Goal: Transaction & Acquisition: Book appointment/travel/reservation

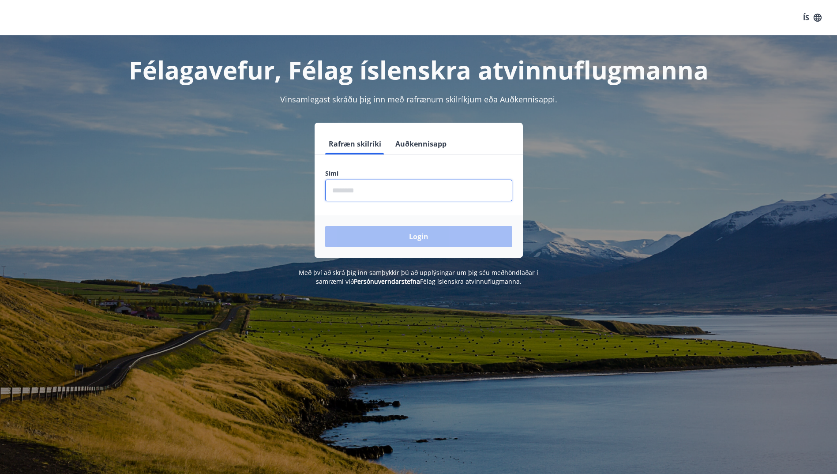
click at [443, 195] on input "phone" at bounding box center [418, 191] width 187 height 22
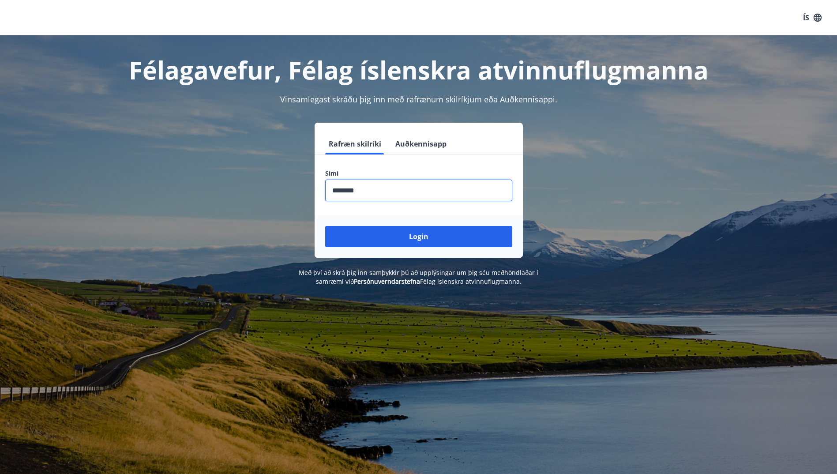
type input "********"
click at [325, 226] on button "Login" at bounding box center [418, 236] width 187 height 21
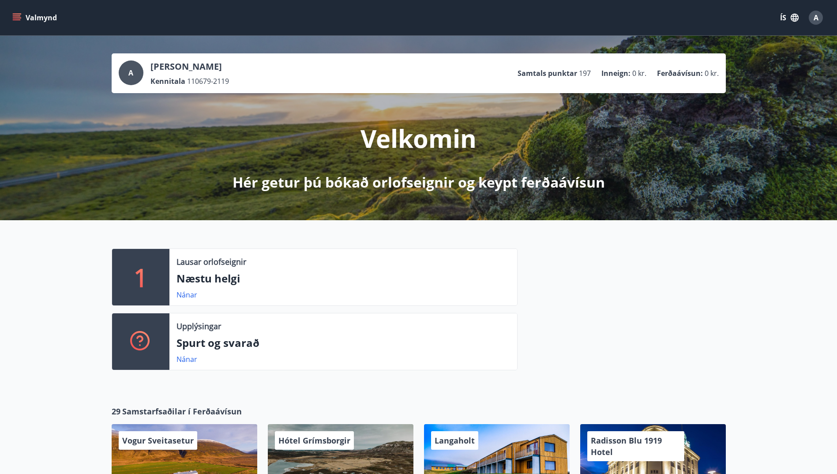
click at [19, 11] on button "Valmynd" at bounding box center [36, 18] width 50 height 16
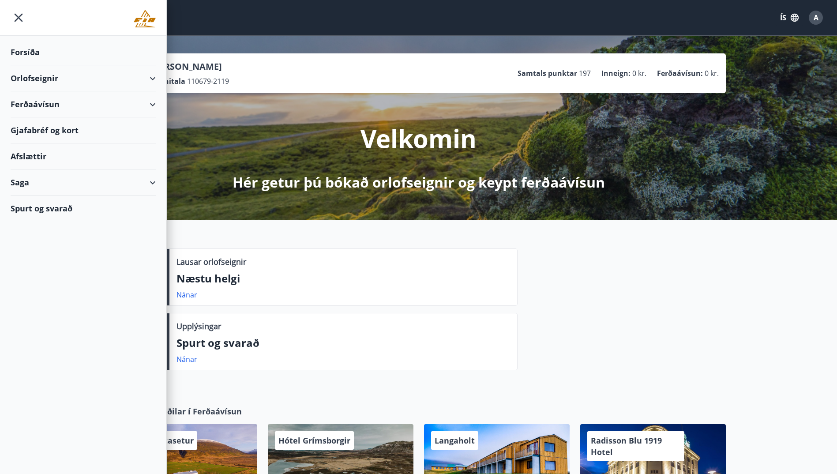
click at [146, 80] on div "Orlofseignir" at bounding box center [83, 78] width 145 height 26
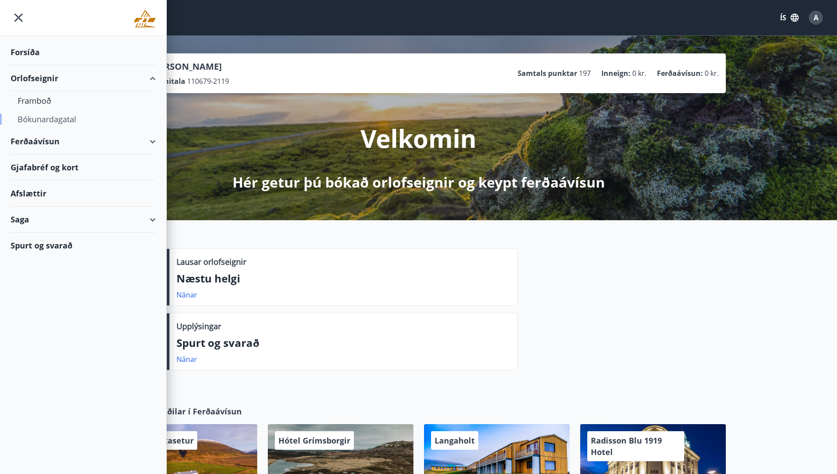
click at [66, 114] on div "Bókunardagatal" at bounding box center [83, 119] width 131 height 19
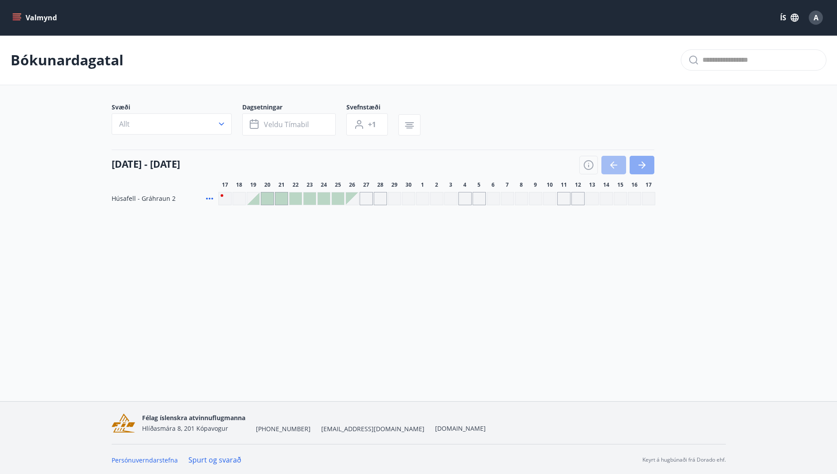
click at [645, 165] on icon "button" at bounding box center [642, 165] width 11 height 11
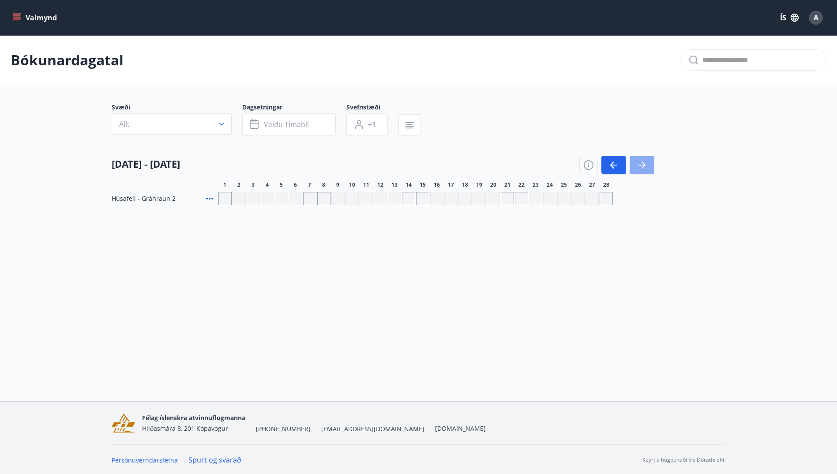
click at [645, 165] on icon "button" at bounding box center [642, 165] width 11 height 11
click at [611, 164] on icon "button" at bounding box center [612, 164] width 4 height 7
click at [225, 124] on icon "button" at bounding box center [221, 124] width 9 height 9
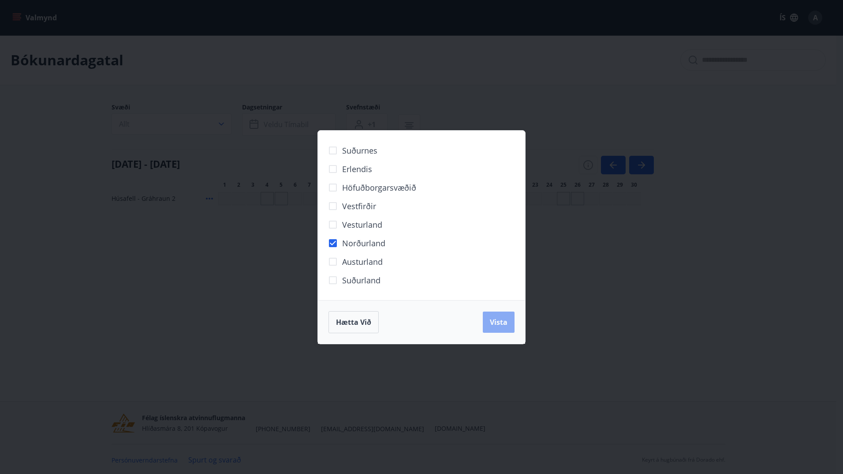
click at [500, 325] on span "Vista" at bounding box center [499, 322] width 18 height 10
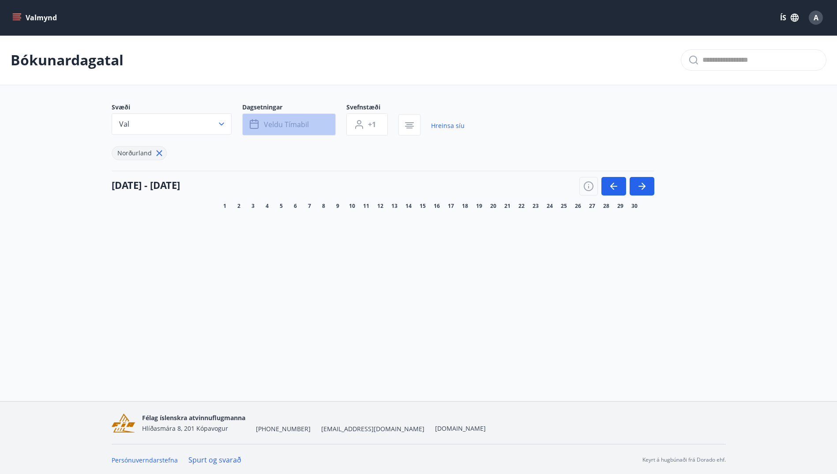
click at [313, 127] on button "Veldu tímabil" at bounding box center [289, 124] width 94 height 22
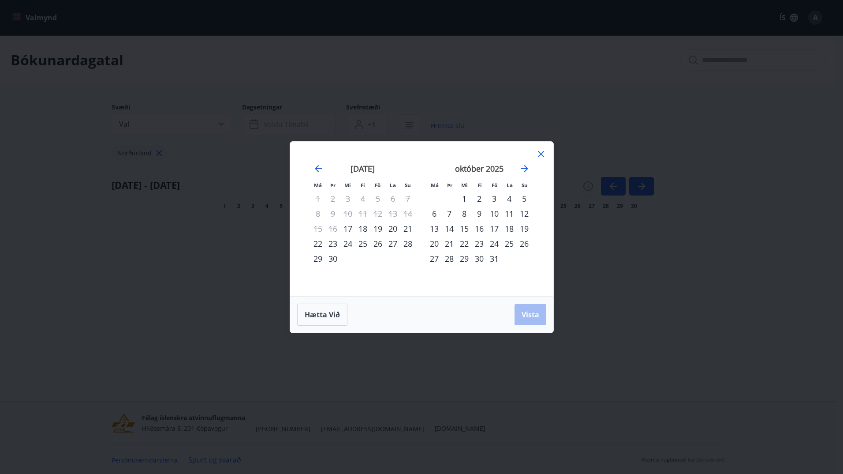
click at [540, 154] on icon at bounding box center [541, 154] width 6 height 6
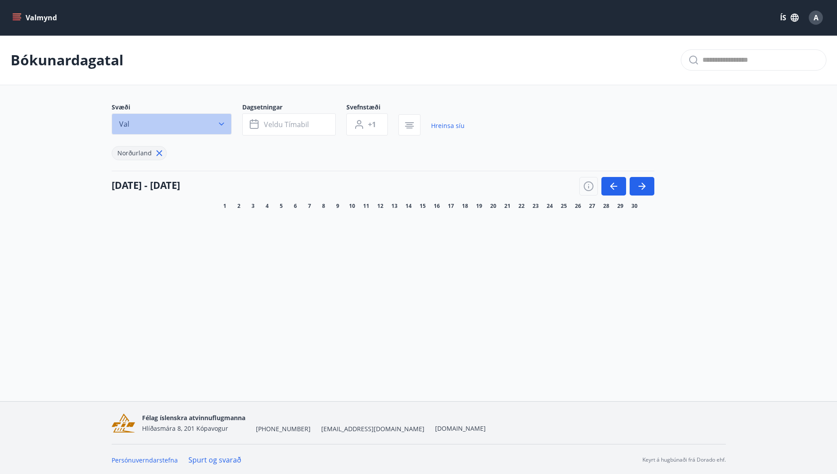
click at [221, 121] on icon "button" at bounding box center [221, 124] width 9 height 9
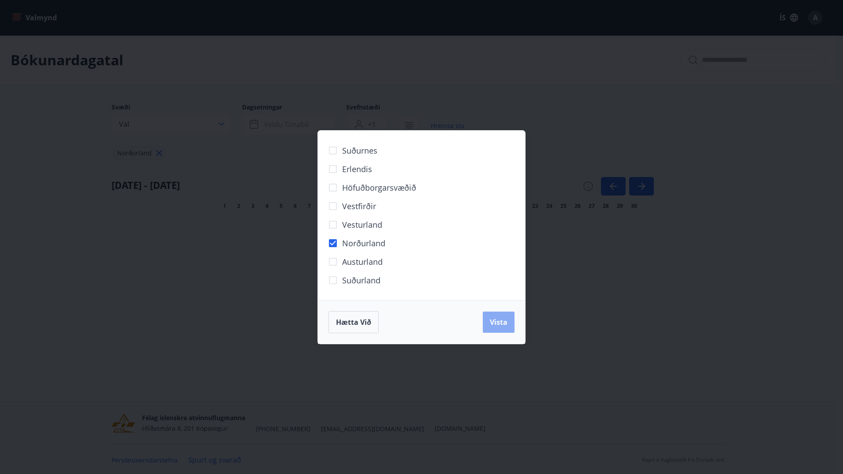
click at [503, 325] on span "Vista" at bounding box center [499, 322] width 18 height 10
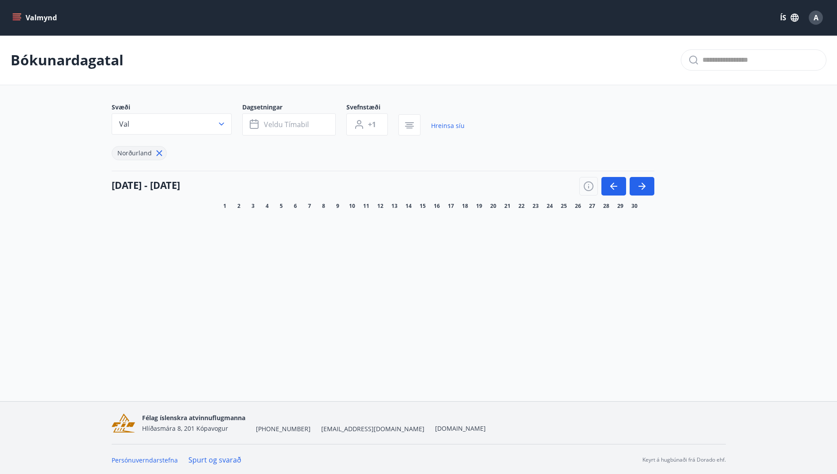
click at [158, 151] on icon at bounding box center [159, 153] width 10 height 10
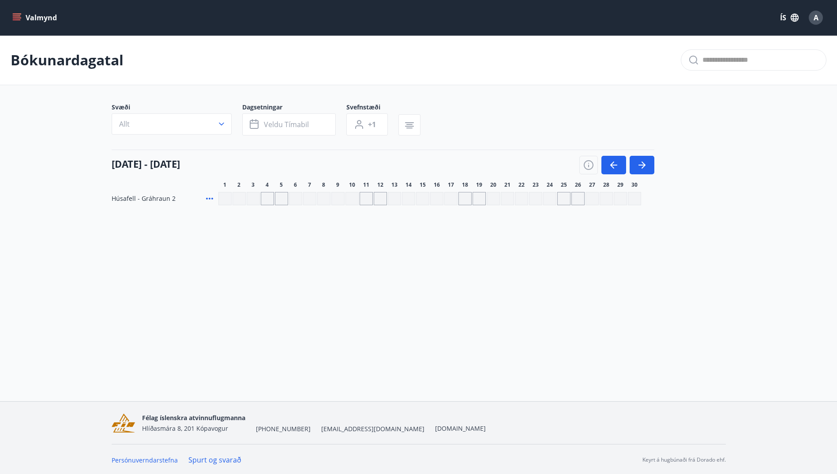
click at [266, 196] on div "Gráir dagar eru ekki bókanlegir" at bounding box center [267, 198] width 13 height 13
click at [170, 258] on div "Valmynd ÍS A Bókunardagatal Svæði Allt Dagsetningar Veldu tímabil Svefnstæði +1…" at bounding box center [418, 200] width 837 height 401
click at [279, 131] on button "Veldu tímabil" at bounding box center [289, 124] width 94 height 22
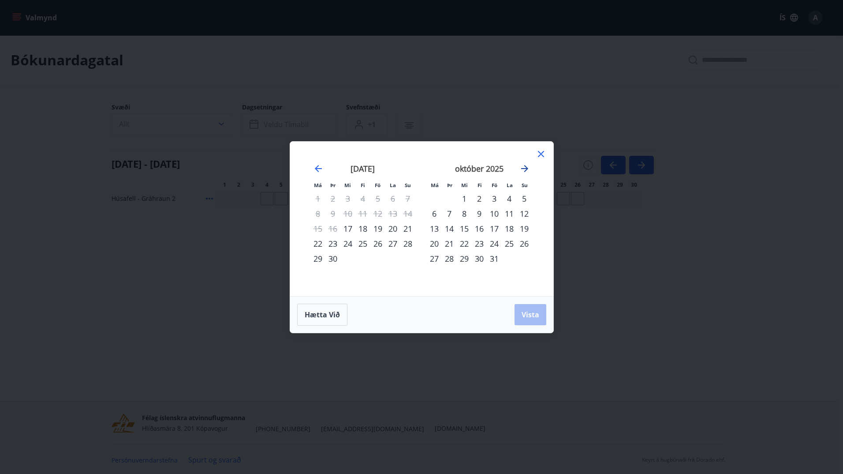
click at [521, 168] on icon "Move forward to switch to the next month." at bounding box center [525, 168] width 11 height 11
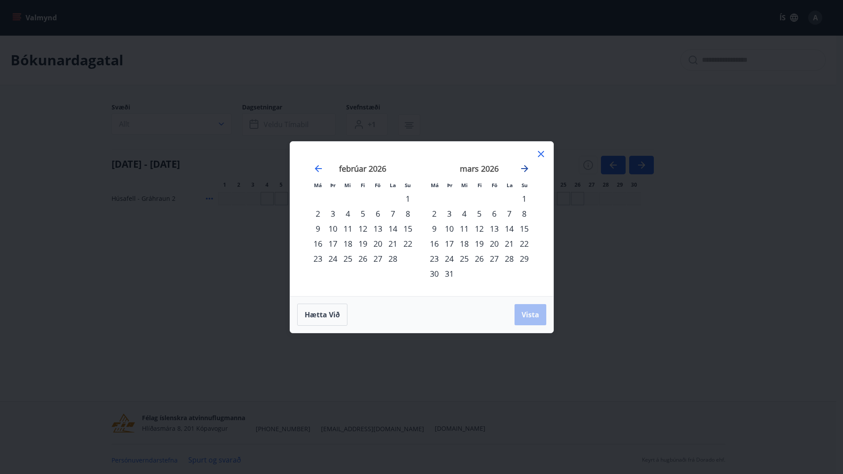
click at [521, 168] on icon "Move forward to switch to the next month." at bounding box center [525, 168] width 11 height 11
click at [434, 243] on div "20" at bounding box center [434, 243] width 15 height 15
click at [522, 246] on div "26" at bounding box center [524, 243] width 15 height 15
click at [528, 315] on span "Vista" at bounding box center [531, 315] width 18 height 10
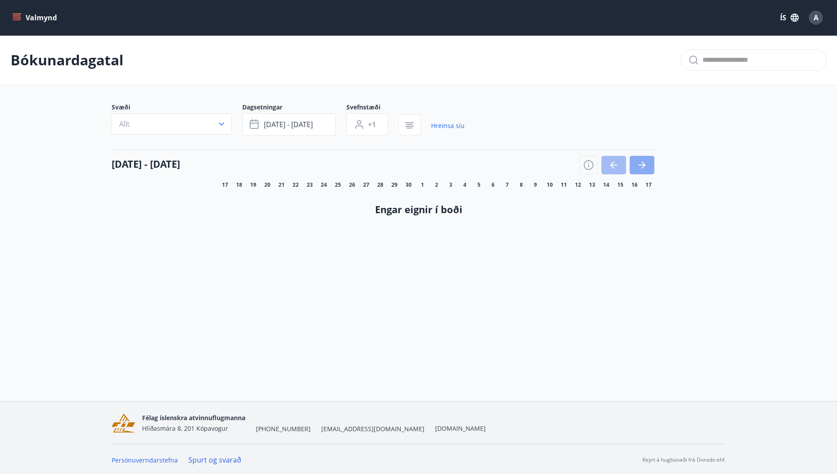
click at [642, 161] on icon "button" at bounding box center [642, 165] width 11 height 11
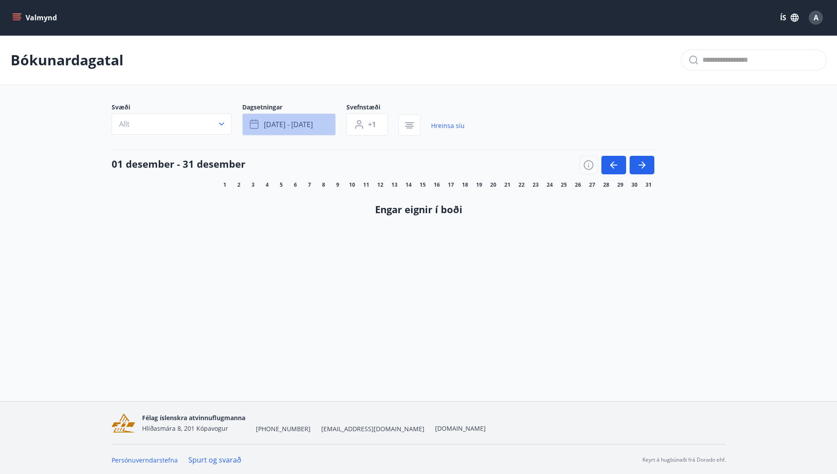
click at [331, 124] on button "apr 20 - apr 26" at bounding box center [289, 124] width 94 height 22
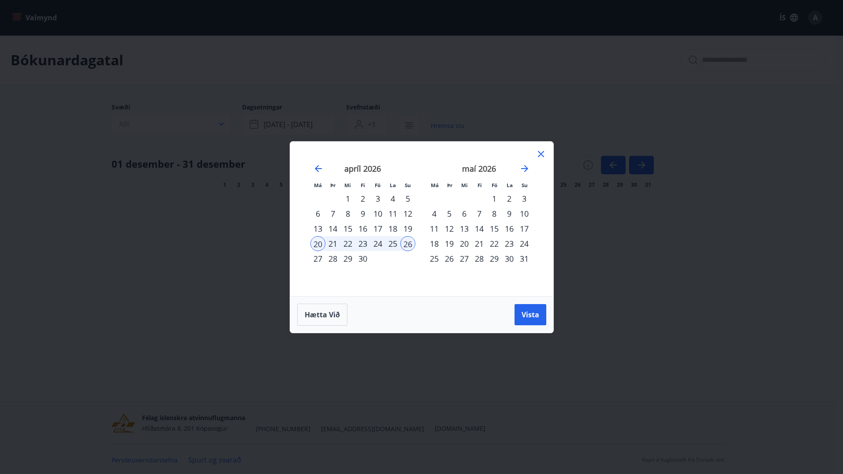
click at [543, 154] on icon at bounding box center [541, 154] width 11 height 11
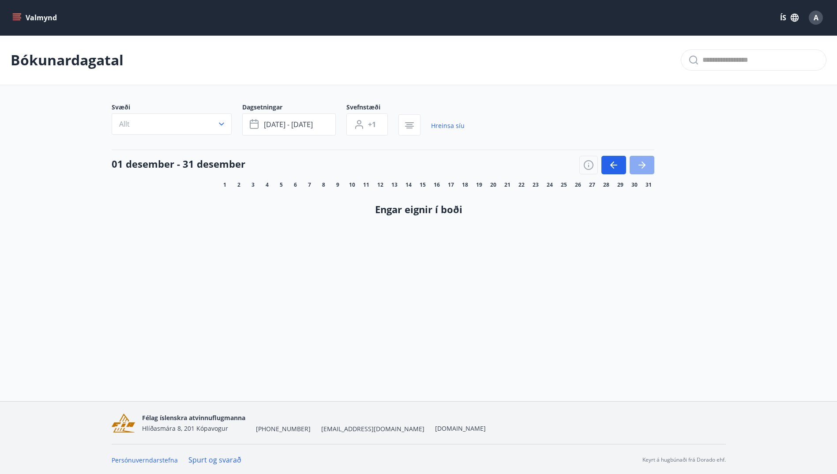
click at [644, 169] on icon "button" at bounding box center [642, 165] width 11 height 11
click at [587, 256] on div "Bókunardagatal Svæði Allt Dagsetningar apr 20 - apr 26 Svefnstæði +1 Hreinsa sí…" at bounding box center [418, 150] width 837 height 230
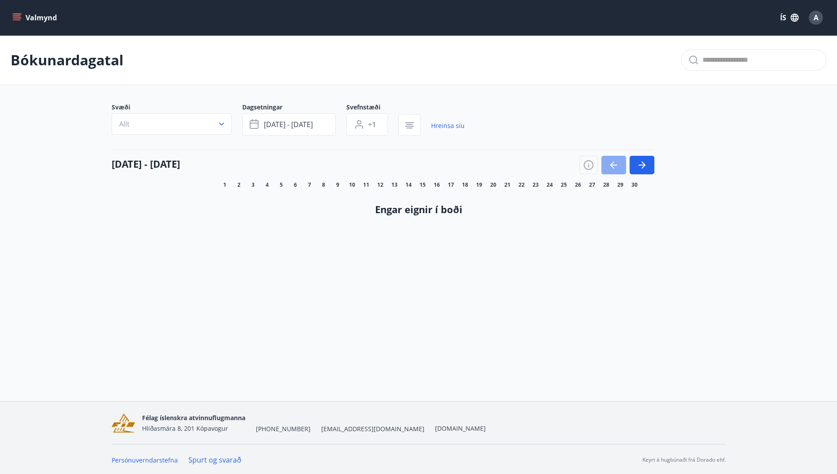
click at [611, 159] on button "button" at bounding box center [613, 165] width 25 height 19
click at [642, 163] on icon "button" at bounding box center [643, 164] width 4 height 7
click at [23, 17] on button "Valmynd" at bounding box center [36, 18] width 50 height 16
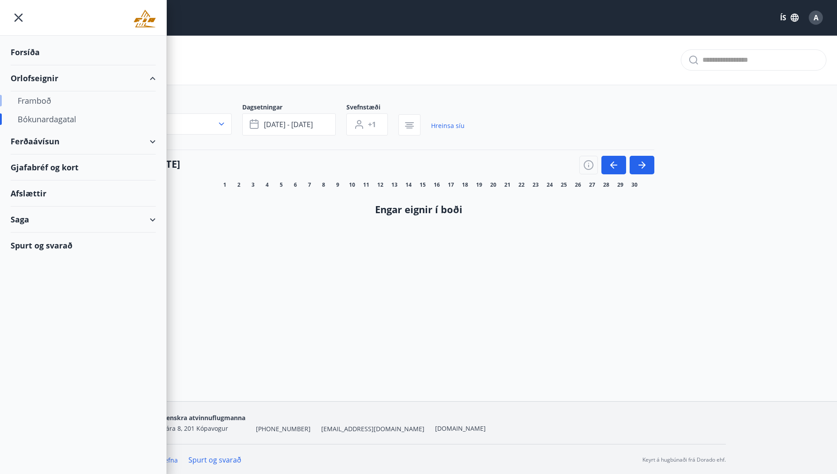
click at [39, 105] on div "Framboð" at bounding box center [83, 100] width 131 height 19
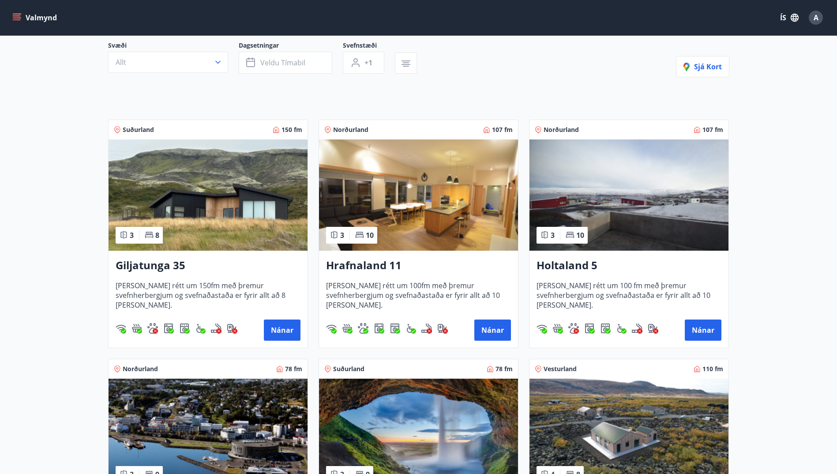
scroll to position [86, 0]
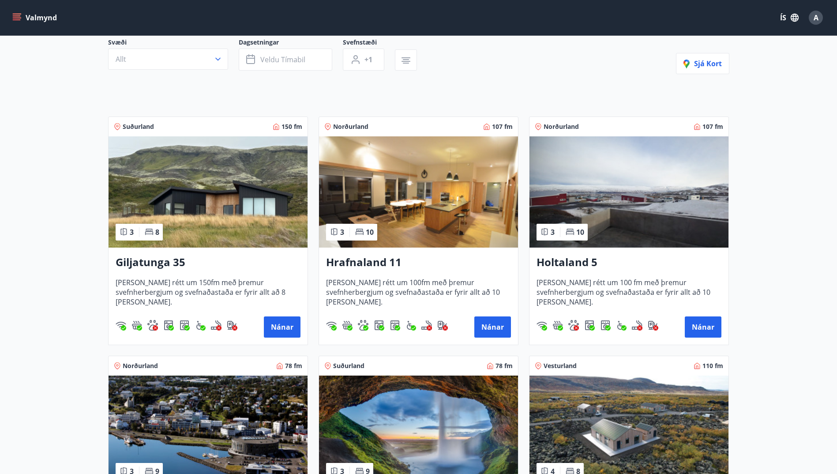
click at [583, 203] on img at bounding box center [628, 191] width 199 height 111
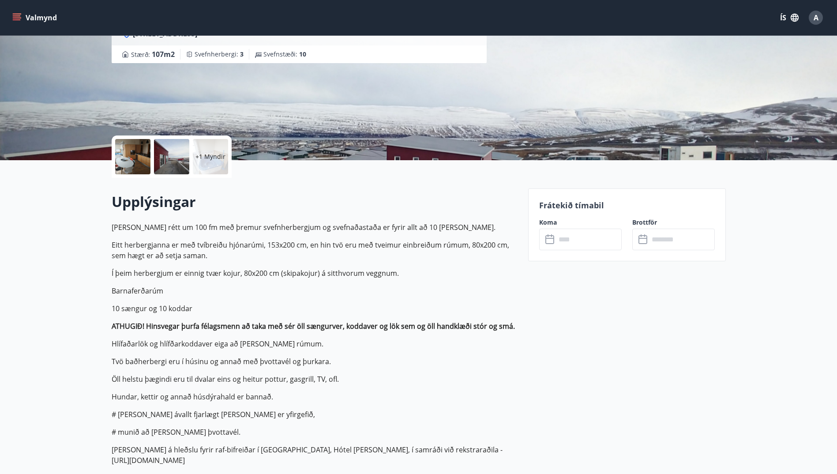
scroll to position [84, 0]
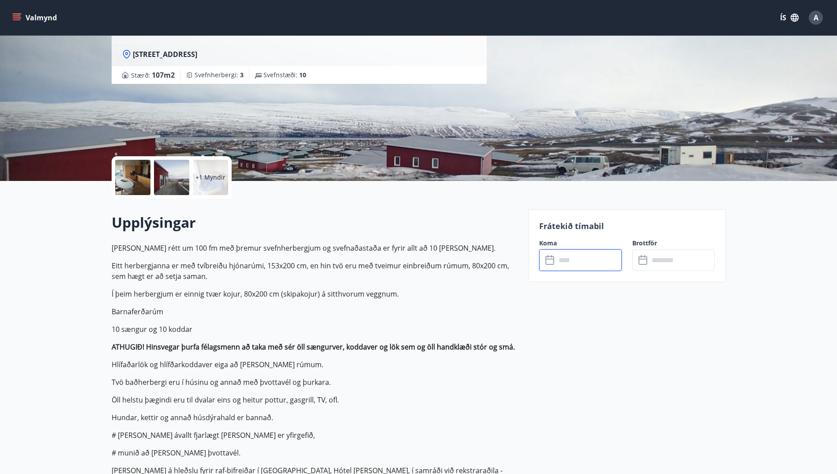
click at [577, 259] on input "text" at bounding box center [589, 260] width 66 height 22
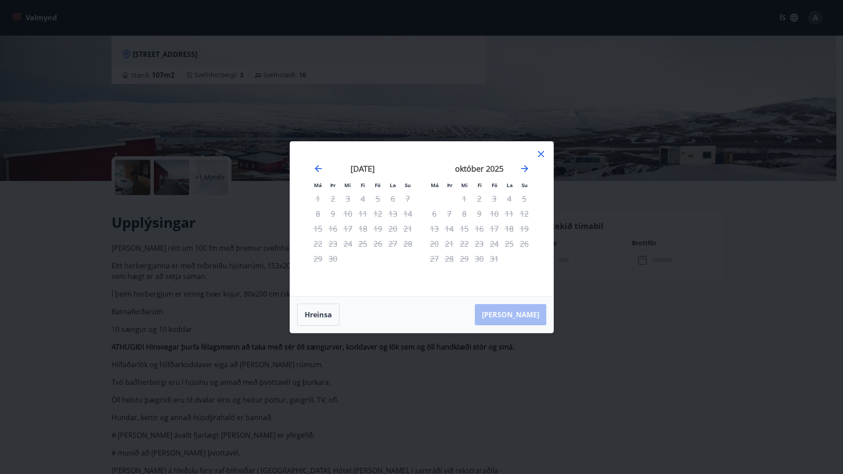
click at [541, 152] on icon at bounding box center [541, 154] width 11 height 11
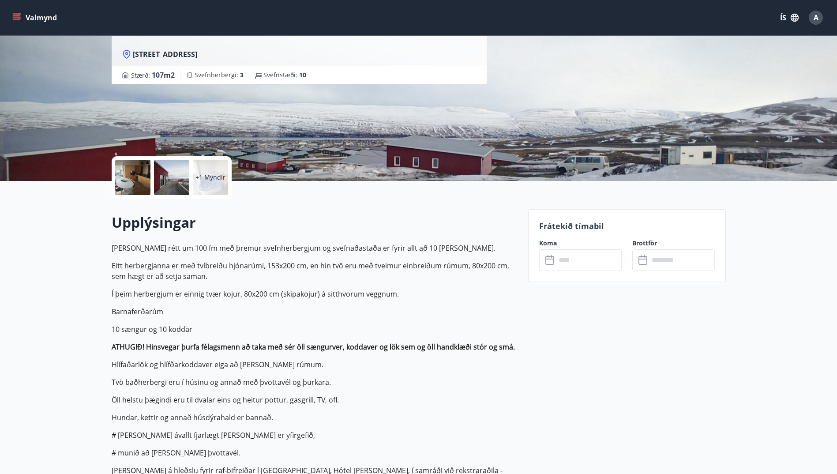
click at [9, 13] on div "Valmynd ÍS A" at bounding box center [418, 17] width 837 height 35
click at [19, 19] on icon "menu" at bounding box center [16, 17] width 9 height 9
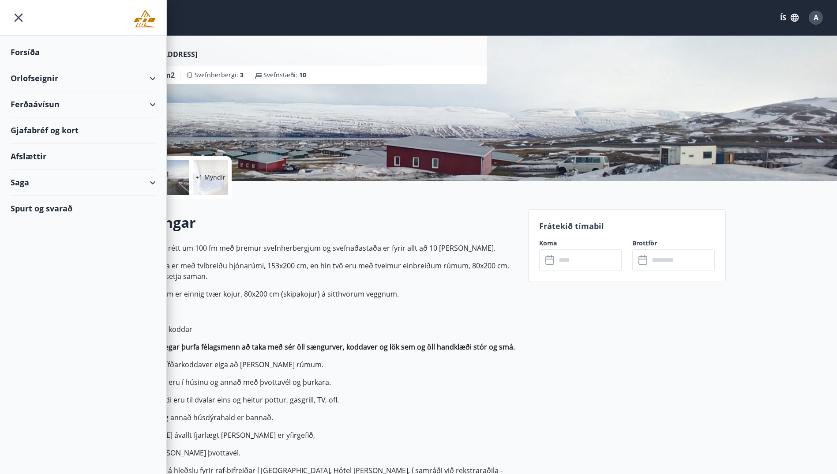
click at [60, 78] on div "Orlofseignir" at bounding box center [83, 78] width 145 height 26
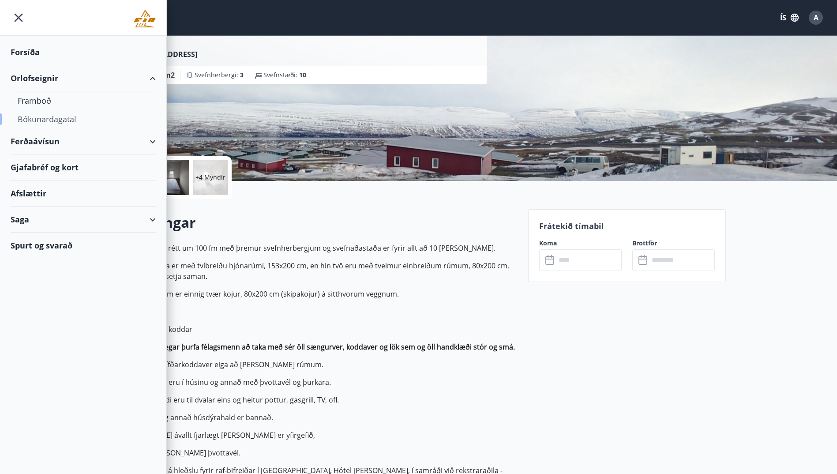
click at [49, 116] on div "Bókunardagatal" at bounding box center [83, 119] width 131 height 19
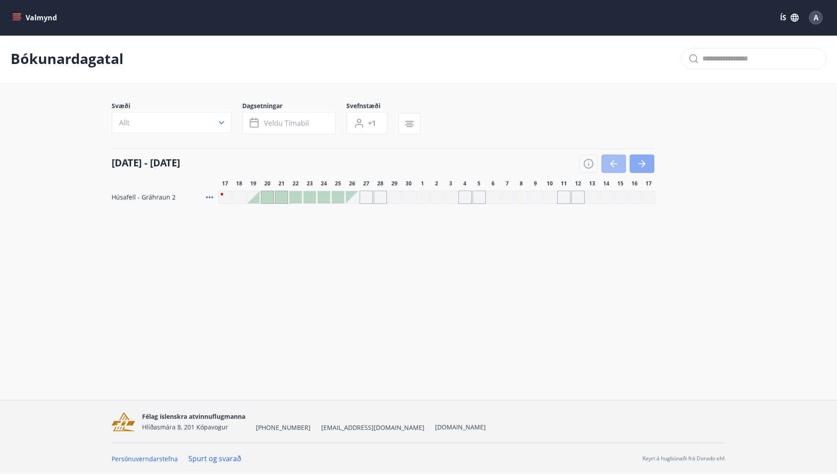
click at [653, 156] on button "button" at bounding box center [641, 163] width 25 height 19
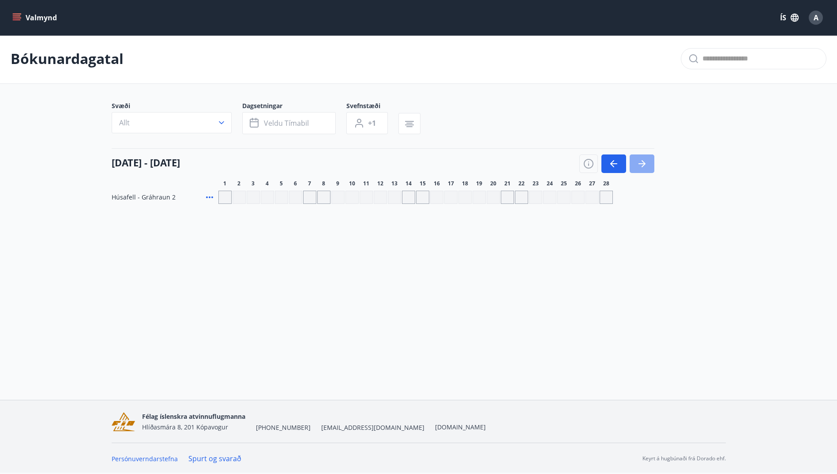
click at [653, 156] on button "button" at bounding box center [641, 163] width 25 height 19
click at [639, 244] on div "Valmynd ÍS A Bókunardagatal Svæði Allt Dagsetningar Veldu tímabil Svefnstæði +1…" at bounding box center [418, 199] width 837 height 401
click at [614, 166] on icon "button" at bounding box center [613, 165] width 11 height 11
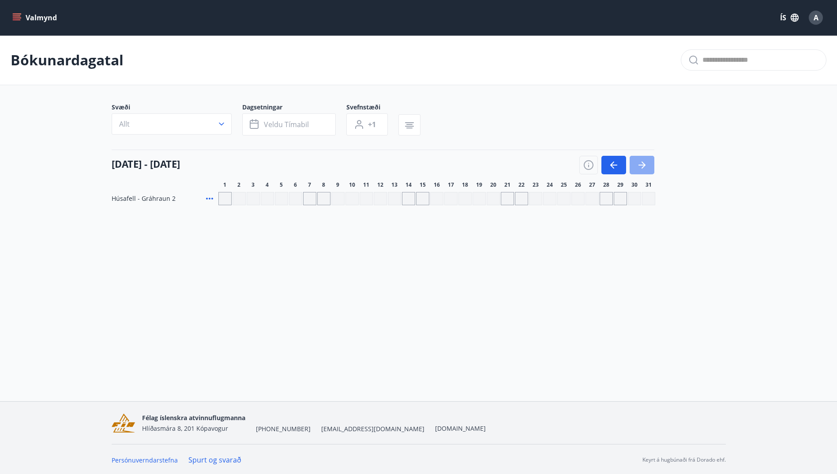
click at [634, 166] on button "button" at bounding box center [641, 165] width 25 height 19
click at [613, 165] on icon "button" at bounding box center [613, 165] width 7 height 1
click at [640, 166] on icon "button" at bounding box center [642, 165] width 11 height 11
click at [617, 164] on icon "button" at bounding box center [613, 165] width 11 height 11
click at [639, 165] on icon "button" at bounding box center [641, 165] width 7 height 1
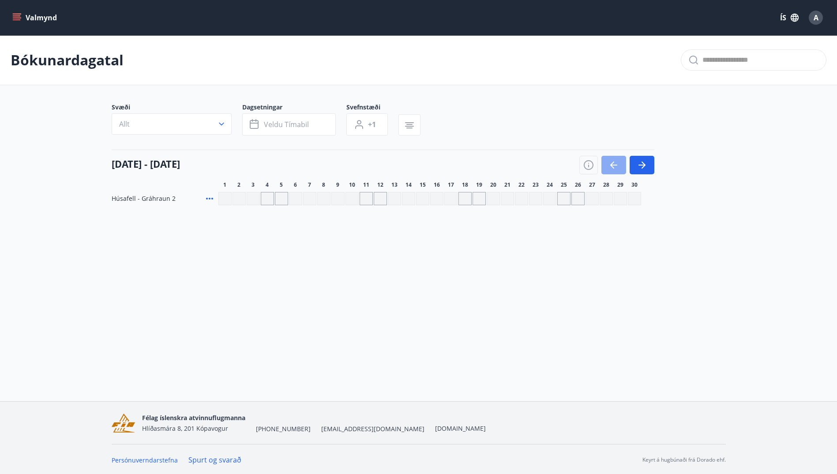
click at [615, 162] on icon "button" at bounding box center [613, 165] width 11 height 11
click at [639, 165] on icon "button" at bounding box center [641, 165] width 7 height 1
click at [618, 165] on icon "button" at bounding box center [613, 165] width 11 height 11
click at [637, 166] on icon "button" at bounding box center [642, 165] width 11 height 11
click at [614, 165] on icon "button" at bounding box center [613, 165] width 7 height 1
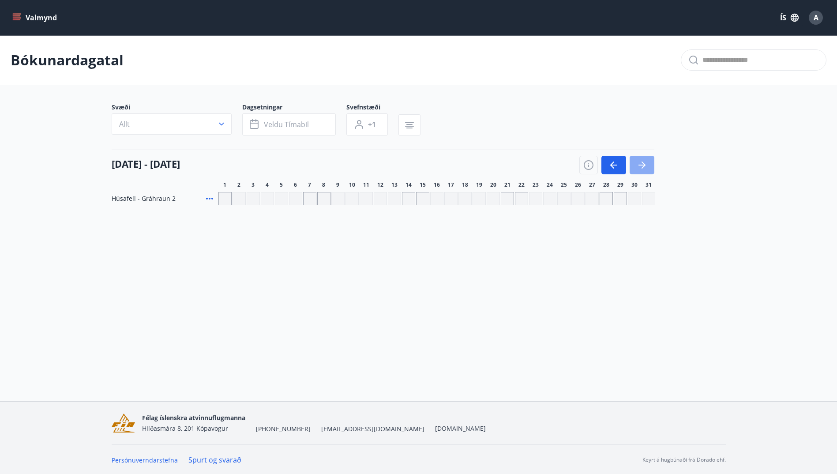
click at [640, 164] on icon "button" at bounding box center [642, 165] width 11 height 11
click at [621, 163] on button "button" at bounding box center [613, 165] width 25 height 19
click at [646, 161] on icon "button" at bounding box center [642, 165] width 11 height 11
click at [618, 161] on icon "button" at bounding box center [613, 165] width 11 height 11
click at [642, 167] on icon "button" at bounding box center [643, 164] width 4 height 7
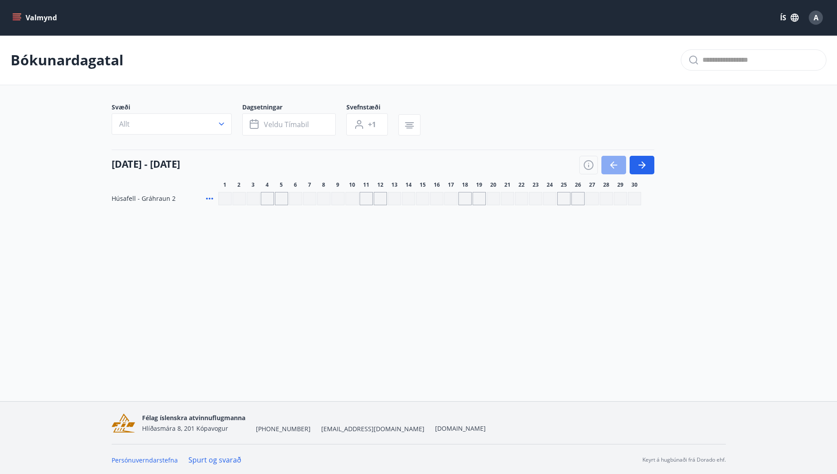
click at [614, 164] on icon "button" at bounding box center [613, 165] width 11 height 11
click at [638, 167] on icon "button" at bounding box center [642, 165] width 11 height 11
click at [617, 164] on icon "button" at bounding box center [613, 165] width 11 height 11
click at [404, 198] on div "Gráir dagar eru ekki bókanlegir" at bounding box center [408, 198] width 13 height 13
click at [645, 165] on icon "button" at bounding box center [642, 165] width 11 height 11
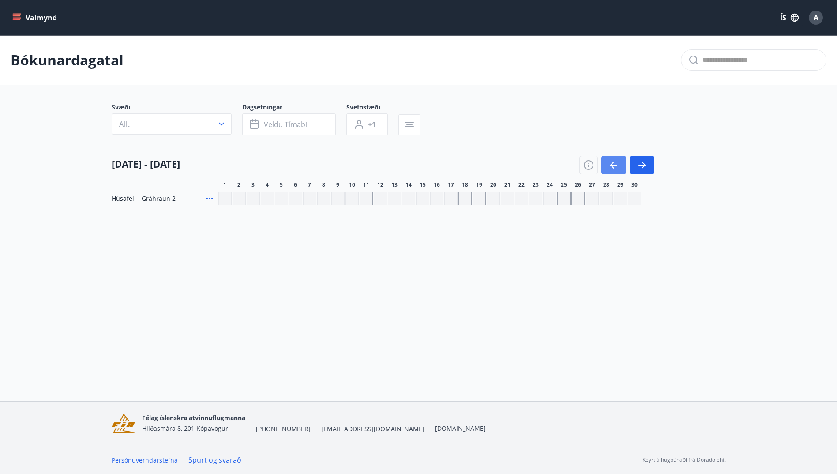
click at [614, 159] on button "button" at bounding box center [613, 165] width 25 height 19
click at [639, 163] on icon "button" at bounding box center [642, 165] width 11 height 11
click at [611, 162] on icon "button" at bounding box center [613, 165] width 11 height 11
click at [640, 161] on icon "button" at bounding box center [642, 165] width 11 height 11
click at [618, 156] on button "button" at bounding box center [613, 165] width 25 height 19
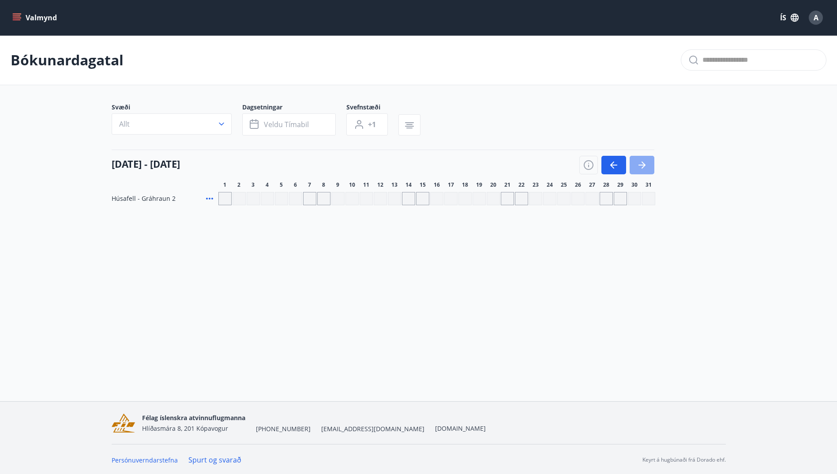
click at [637, 160] on icon "button" at bounding box center [642, 165] width 11 height 11
click at [619, 160] on button "button" at bounding box center [613, 165] width 25 height 19
click at [646, 161] on icon "button" at bounding box center [642, 165] width 11 height 11
click at [618, 163] on icon "button" at bounding box center [613, 165] width 11 height 11
click at [643, 168] on icon "button" at bounding box center [642, 165] width 11 height 11
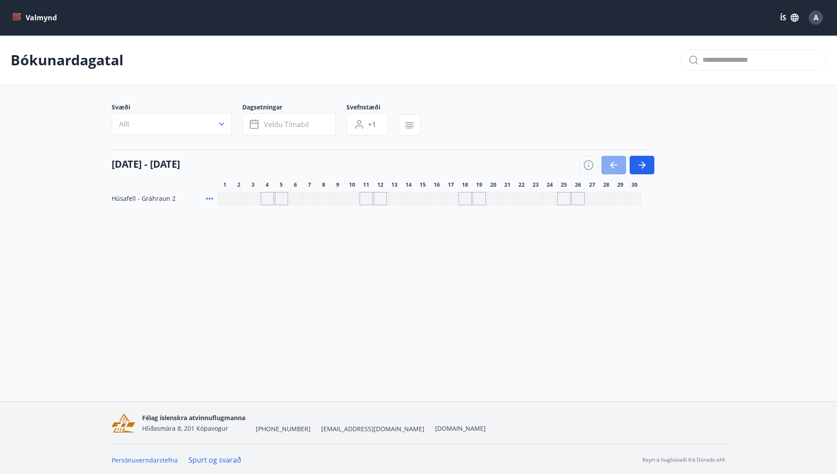
click at [616, 165] on icon "button" at bounding box center [613, 165] width 7 height 1
click at [640, 164] on icon "button" at bounding box center [642, 165] width 11 height 11
click at [612, 163] on icon "button" at bounding box center [612, 164] width 4 height 7
click at [644, 166] on icon "button" at bounding box center [642, 165] width 11 height 11
click at [616, 160] on icon "button" at bounding box center [613, 165] width 11 height 11
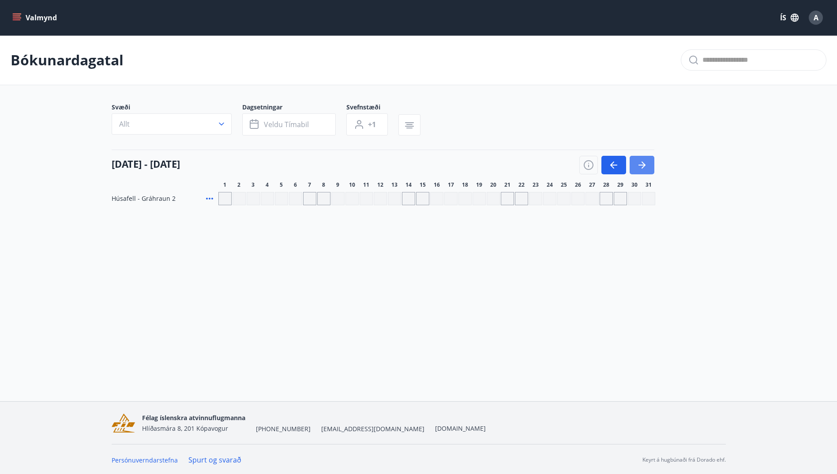
click at [639, 167] on icon "button" at bounding box center [642, 165] width 11 height 11
click at [618, 167] on icon "button" at bounding box center [613, 165] width 11 height 11
click at [639, 167] on icon "button" at bounding box center [642, 165] width 11 height 11
click at [614, 164] on icon "button" at bounding box center [613, 165] width 11 height 11
click at [640, 171] on button "button" at bounding box center [641, 165] width 25 height 19
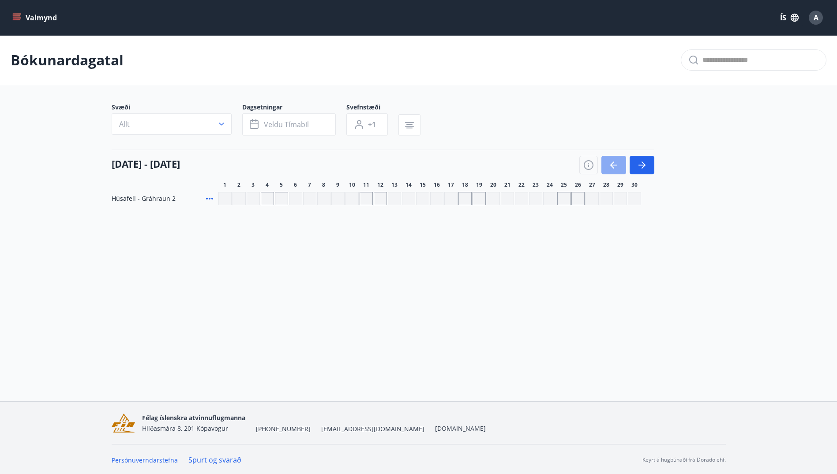
click at [625, 168] on button "button" at bounding box center [613, 165] width 25 height 19
click at [632, 169] on button "button" at bounding box center [641, 165] width 25 height 19
click at [616, 164] on icon "button" at bounding box center [613, 165] width 11 height 11
click at [631, 166] on button "button" at bounding box center [641, 165] width 25 height 19
click at [610, 161] on icon "button" at bounding box center [613, 165] width 11 height 11
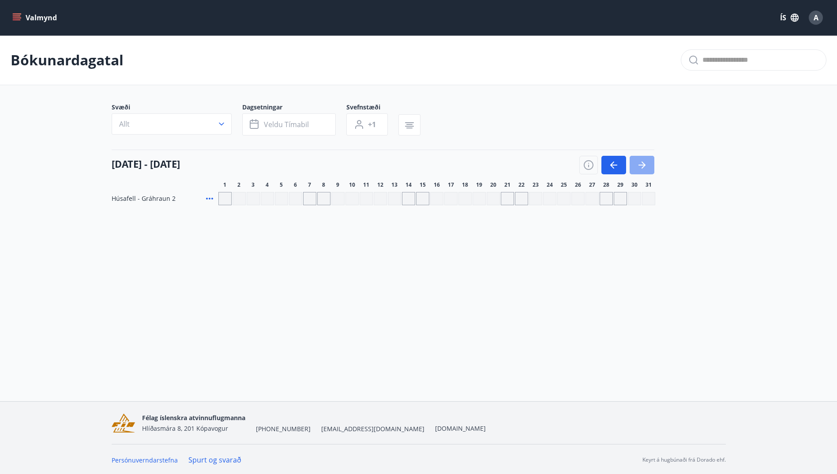
click at [636, 162] on button "button" at bounding box center [641, 165] width 25 height 19
click at [615, 163] on icon "button" at bounding box center [613, 165] width 11 height 11
click at [638, 164] on icon "button" at bounding box center [642, 165] width 11 height 11
click at [610, 161] on icon "button" at bounding box center [613, 165] width 11 height 11
click at [643, 162] on icon "button" at bounding box center [642, 165] width 11 height 11
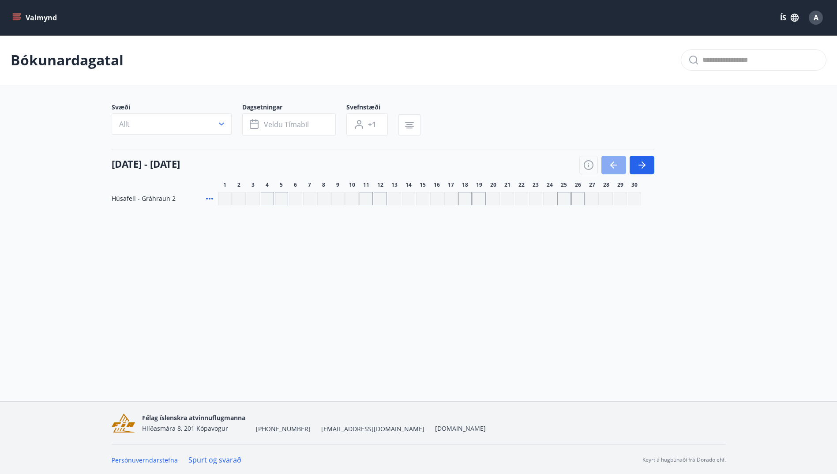
click at [615, 161] on icon "button" at bounding box center [613, 165] width 11 height 11
click at [640, 165] on icon "button" at bounding box center [641, 165] width 7 height 1
click at [615, 162] on icon "button" at bounding box center [613, 165] width 11 height 11
click at [641, 163] on icon "button" at bounding box center [642, 165] width 11 height 11
click at [616, 165] on icon "button" at bounding box center [613, 165] width 7 height 1
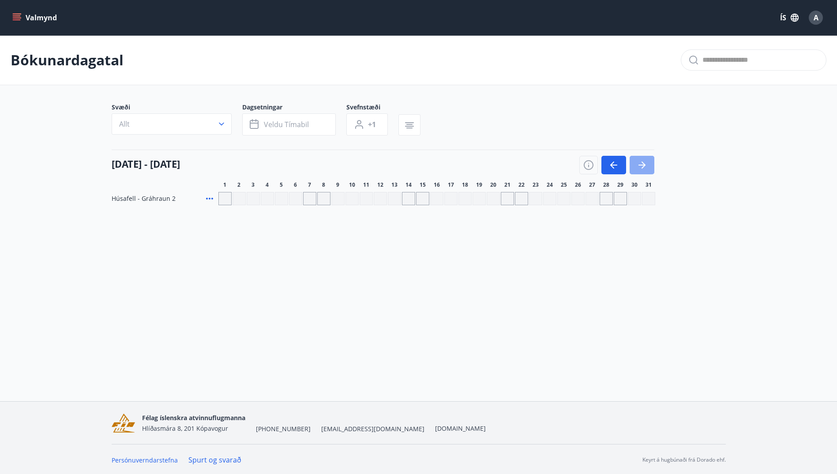
click at [638, 165] on icon "button" at bounding box center [642, 165] width 11 height 11
click at [613, 164] on icon "button" at bounding box center [613, 165] width 11 height 11
click at [642, 166] on icon "button" at bounding box center [642, 165] width 11 height 11
click at [618, 161] on icon "button" at bounding box center [613, 165] width 11 height 11
click at [645, 162] on icon "button" at bounding box center [642, 165] width 11 height 11
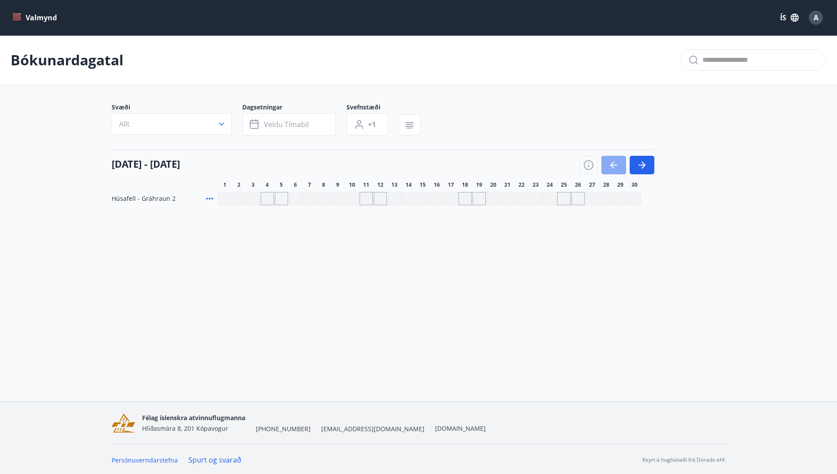
click at [615, 164] on icon "button" at bounding box center [613, 165] width 11 height 11
click at [636, 166] on button "button" at bounding box center [641, 165] width 25 height 19
click at [608, 163] on icon "button" at bounding box center [613, 165] width 11 height 11
click at [638, 164] on icon "button" at bounding box center [642, 165] width 11 height 11
click at [622, 163] on button "button" at bounding box center [613, 165] width 25 height 19
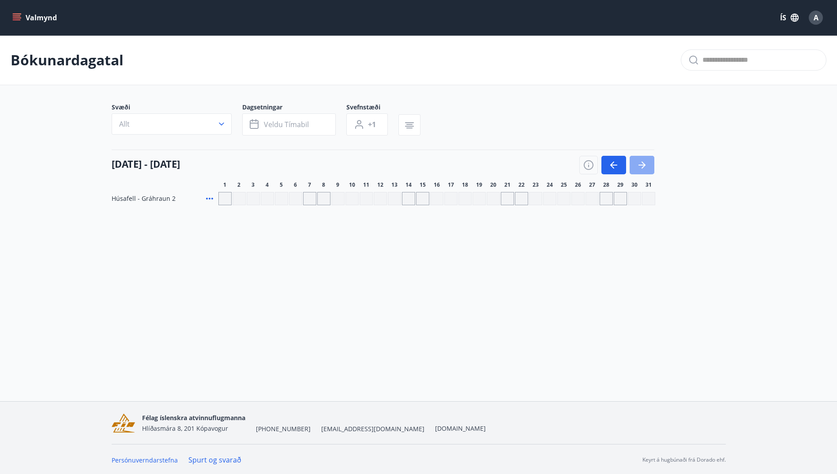
click at [640, 163] on icon "button" at bounding box center [642, 165] width 11 height 11
click at [614, 160] on icon "button" at bounding box center [613, 165] width 11 height 11
click at [637, 168] on icon "button" at bounding box center [642, 165] width 11 height 11
click at [622, 164] on button "button" at bounding box center [613, 165] width 25 height 19
click at [644, 169] on icon "button" at bounding box center [642, 165] width 11 height 11
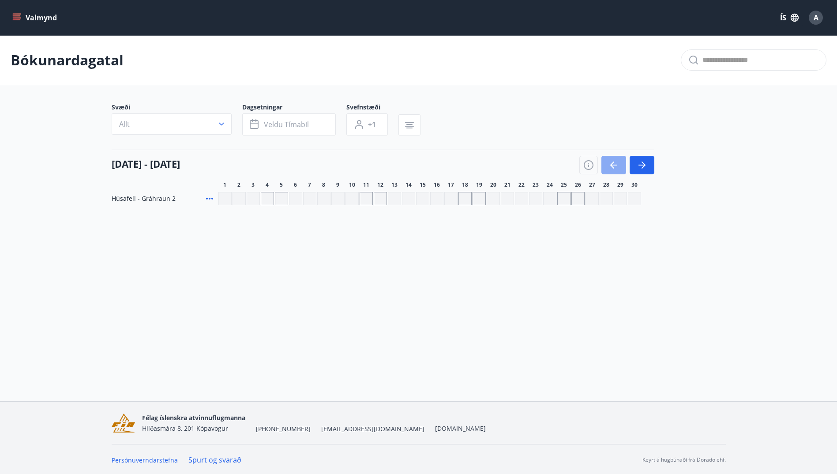
click at [611, 161] on icon "button" at bounding box center [613, 165] width 11 height 11
click at [637, 163] on icon "button" at bounding box center [642, 165] width 11 height 11
click at [622, 164] on button "button" at bounding box center [613, 165] width 25 height 19
click at [643, 165] on icon "button" at bounding box center [641, 165] width 7 height 1
click at [621, 165] on button "button" at bounding box center [613, 165] width 25 height 19
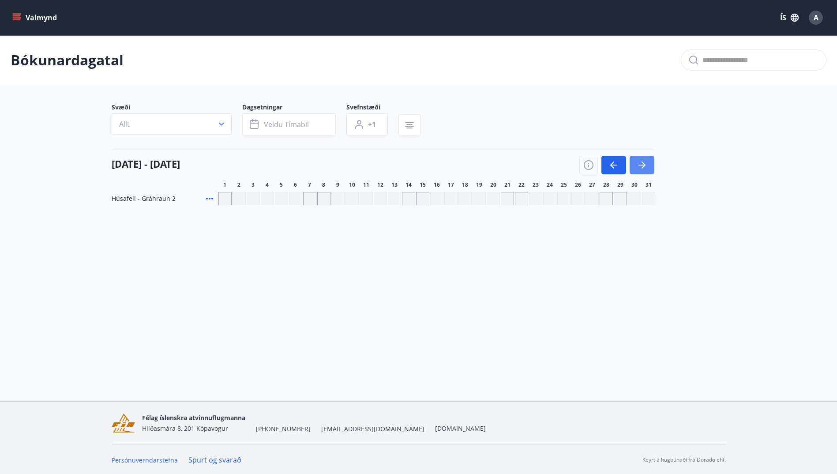
click at [633, 166] on button "button" at bounding box center [641, 165] width 25 height 19
click at [620, 162] on button "button" at bounding box center [613, 165] width 25 height 19
click at [640, 163] on icon "button" at bounding box center [642, 165] width 11 height 11
click at [617, 163] on icon "button" at bounding box center [613, 165] width 11 height 11
click at [636, 168] on button "button" at bounding box center [641, 165] width 25 height 19
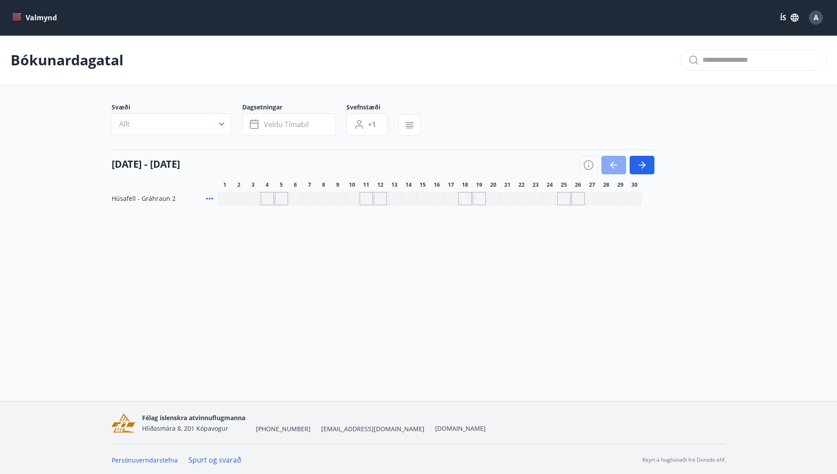
click at [610, 171] on button "button" at bounding box center [613, 165] width 25 height 19
click at [648, 165] on button "button" at bounding box center [641, 165] width 25 height 19
click at [608, 164] on icon "button" at bounding box center [613, 165] width 11 height 11
click at [619, 162] on button "button" at bounding box center [613, 165] width 25 height 19
click at [645, 169] on icon "button" at bounding box center [642, 165] width 11 height 11
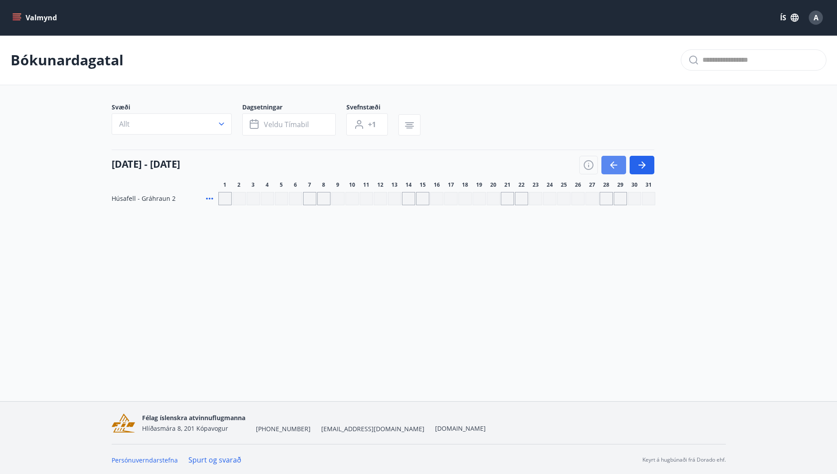
click at [610, 165] on icon "button" at bounding box center [612, 164] width 4 height 7
click at [636, 166] on button "button" at bounding box center [641, 165] width 25 height 19
click at [612, 167] on icon "button" at bounding box center [612, 164] width 4 height 7
click at [637, 162] on icon "button" at bounding box center [642, 165] width 11 height 11
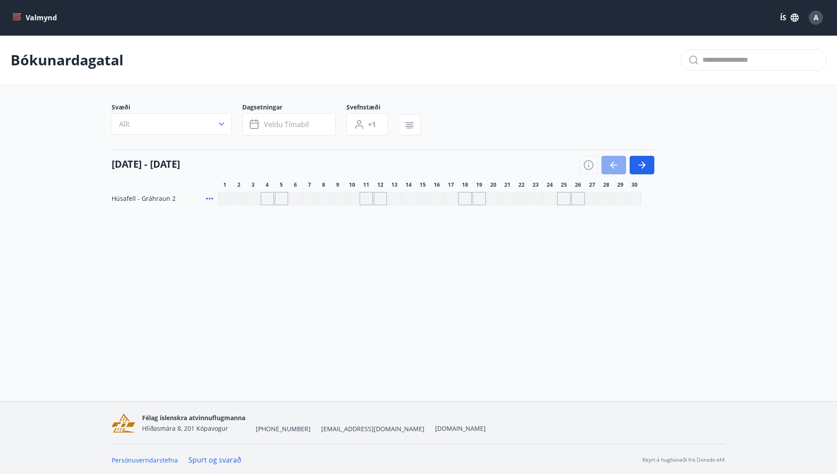
click at [616, 162] on icon "button" at bounding box center [613, 165] width 11 height 11
click at [635, 164] on button "button" at bounding box center [641, 165] width 25 height 19
click at [623, 161] on button "button" at bounding box center [613, 165] width 25 height 19
click at [640, 159] on button "button" at bounding box center [641, 165] width 25 height 19
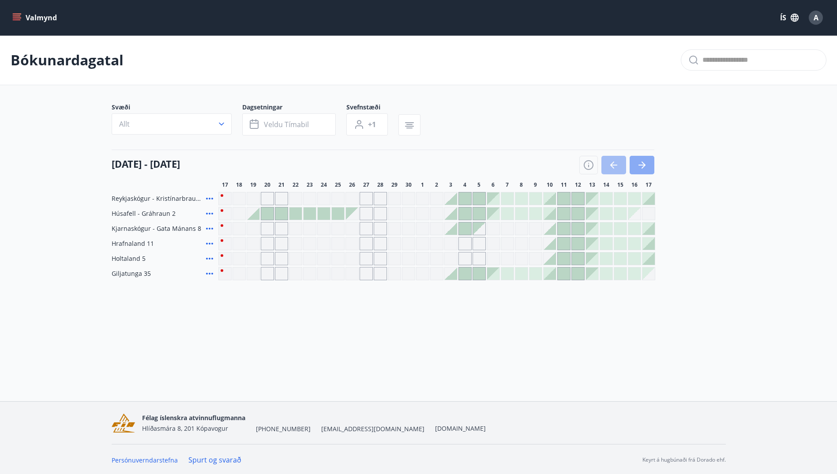
click at [642, 164] on icon "button" at bounding box center [642, 165] width 11 height 11
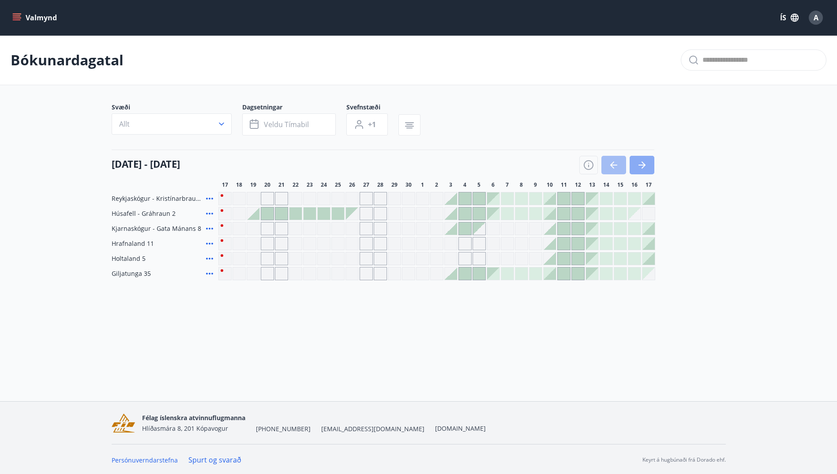
click at [644, 168] on icon "button" at bounding box center [642, 165] width 11 height 11
click at [644, 172] on button "button" at bounding box center [641, 165] width 25 height 19
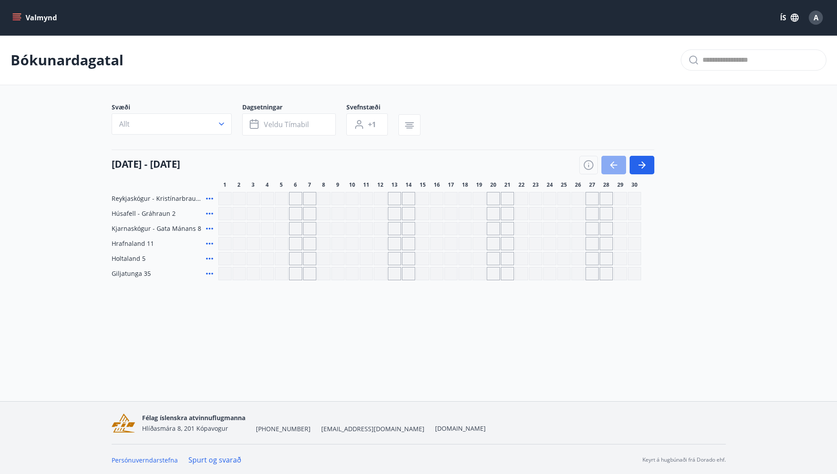
click at [611, 165] on icon "button" at bounding box center [612, 164] width 4 height 7
click at [610, 164] on icon "button" at bounding box center [613, 165] width 11 height 11
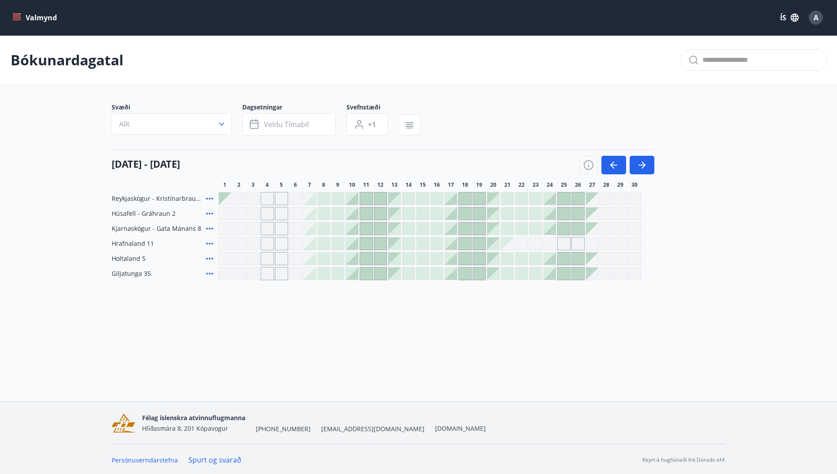
click at [491, 257] on div at bounding box center [493, 258] width 12 height 12
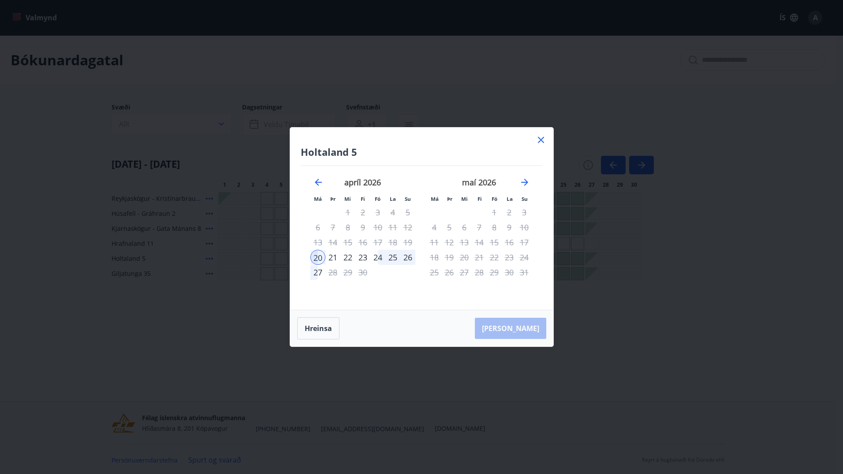
drag, startPoint x: 414, startPoint y: 257, endPoint x: 403, endPoint y: 245, distance: 16.2
click at [403, 245] on tbody "1 2 3 4 5 6 7 8 9 10 11 12 13 14 15 16 17 18 19 20 21 22 23 24 25 26 27 28 29 30" at bounding box center [363, 242] width 105 height 75
click at [408, 257] on div "26" at bounding box center [408, 257] width 15 height 15
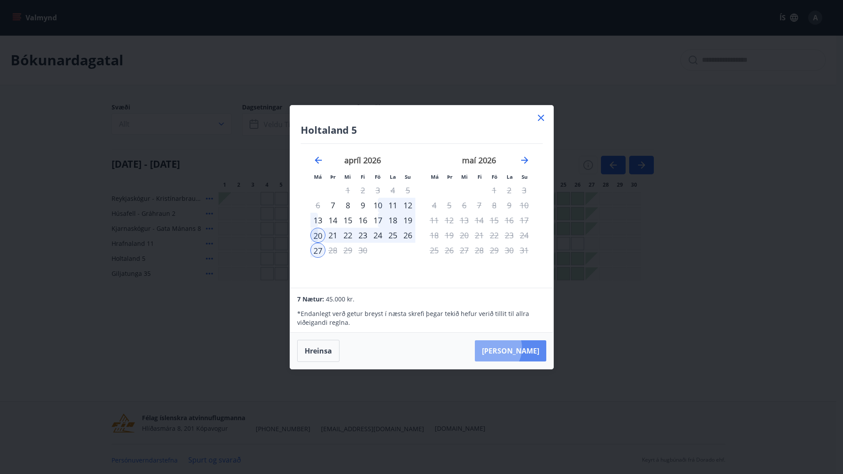
click at [519, 348] on button "[PERSON_NAME]" at bounding box center [510, 350] width 71 height 21
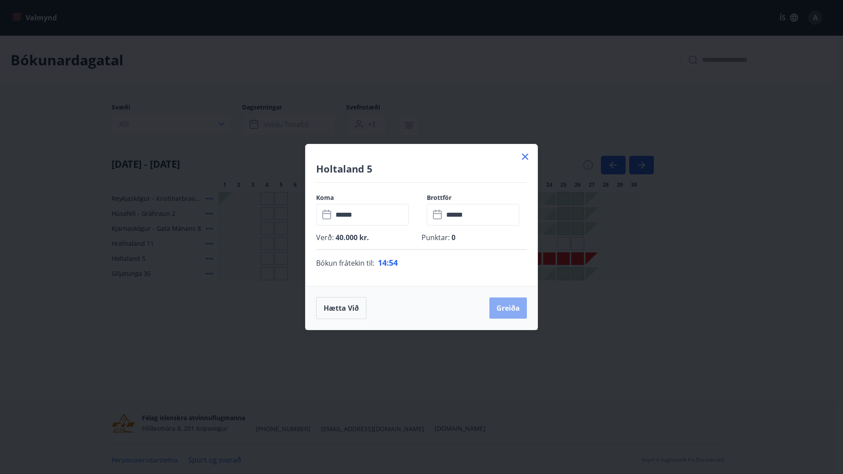
click at [506, 301] on button "Greiða" at bounding box center [508, 307] width 37 height 21
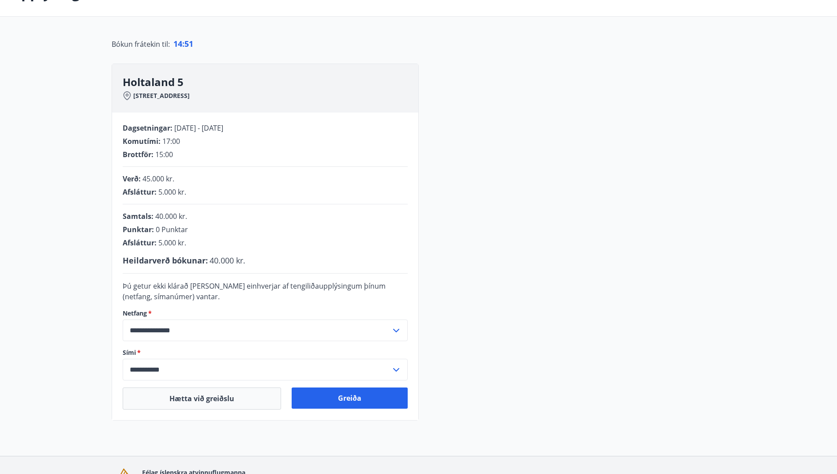
scroll to position [67, 0]
click at [354, 394] on button "Greiða" at bounding box center [350, 397] width 116 height 21
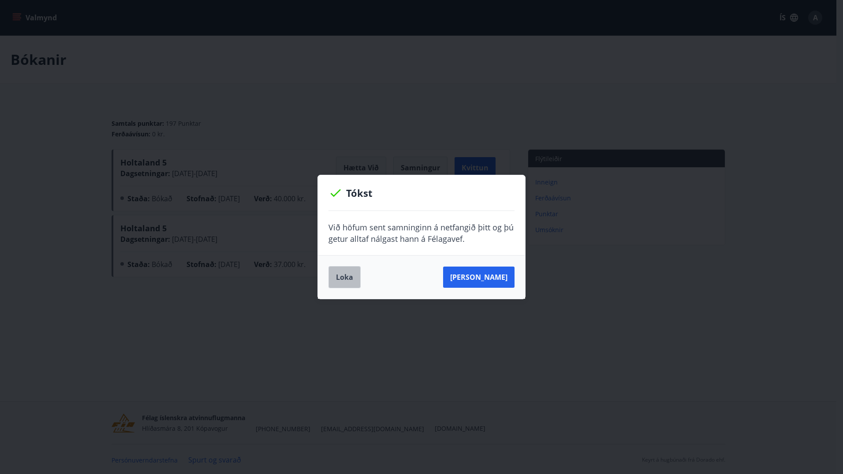
click at [348, 277] on button "Loka" at bounding box center [345, 277] width 32 height 22
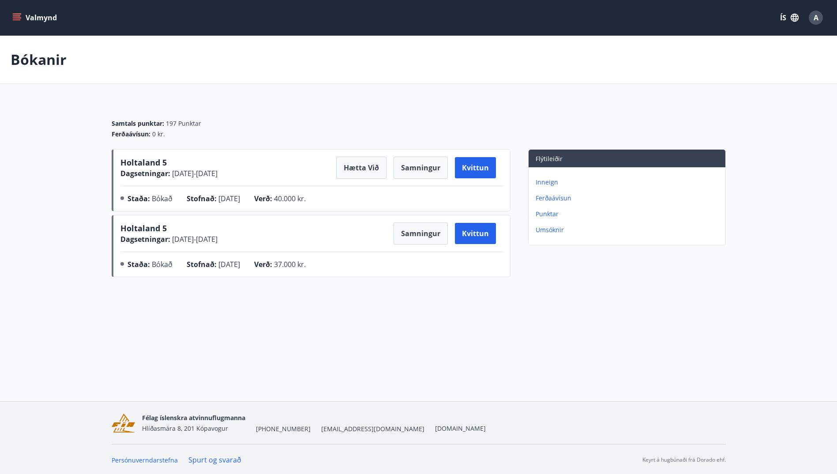
click at [22, 21] on button "Valmynd" at bounding box center [36, 18] width 50 height 16
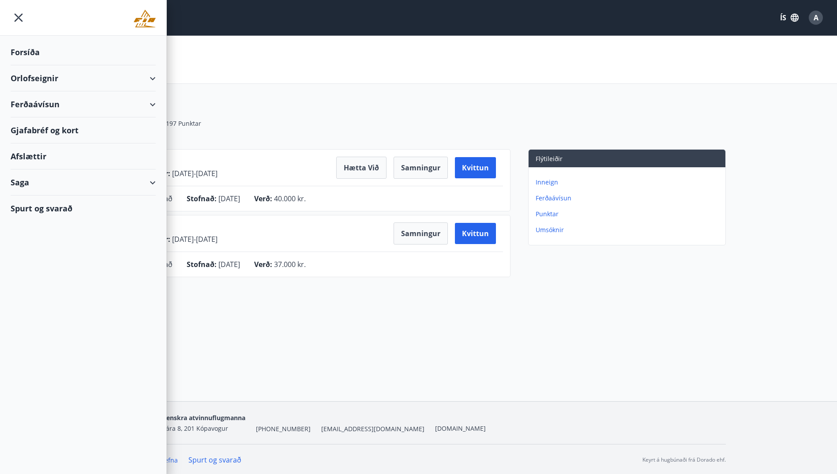
click at [69, 78] on div "Orlofseignir" at bounding box center [83, 78] width 145 height 26
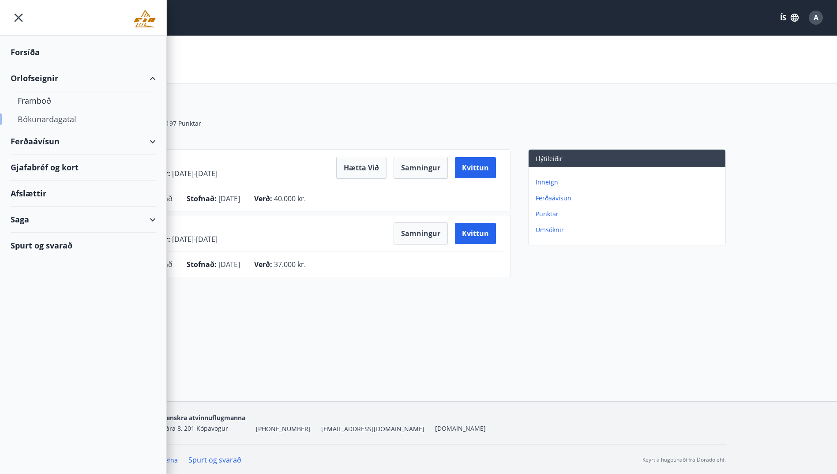
click at [65, 117] on div "Bókunardagatal" at bounding box center [83, 119] width 131 height 19
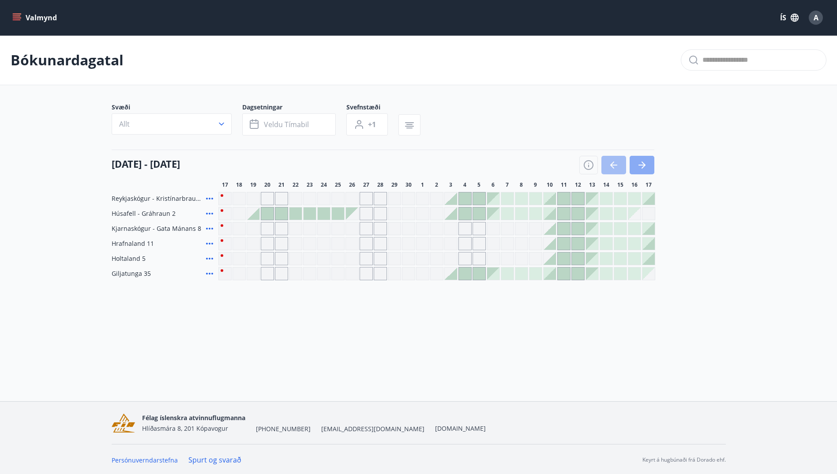
click at [640, 163] on icon "button" at bounding box center [642, 165] width 11 height 11
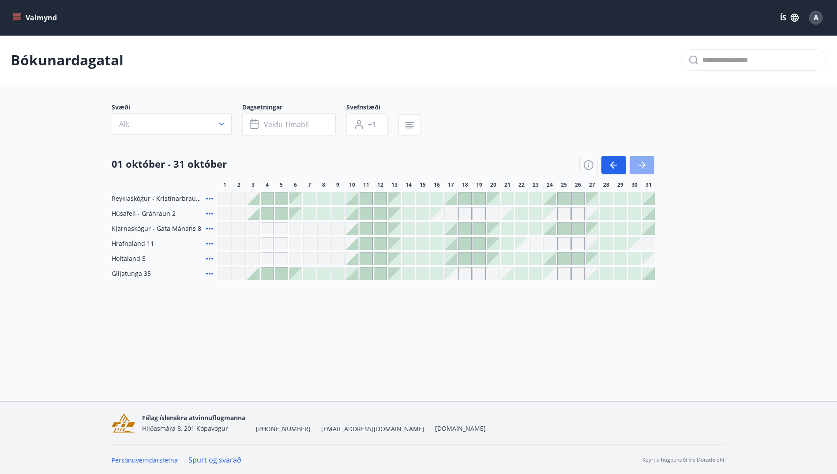
click at [640, 163] on icon "button" at bounding box center [642, 165] width 11 height 11
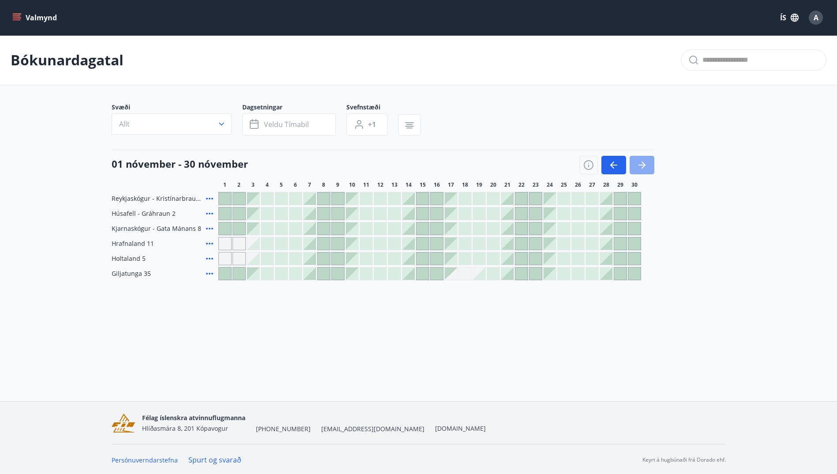
click at [640, 163] on icon "button" at bounding box center [642, 165] width 11 height 11
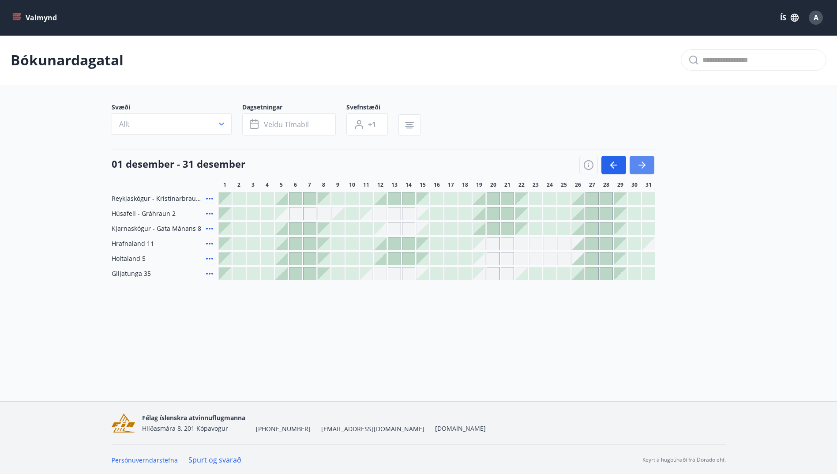
click at [640, 163] on icon "button" at bounding box center [642, 165] width 11 height 11
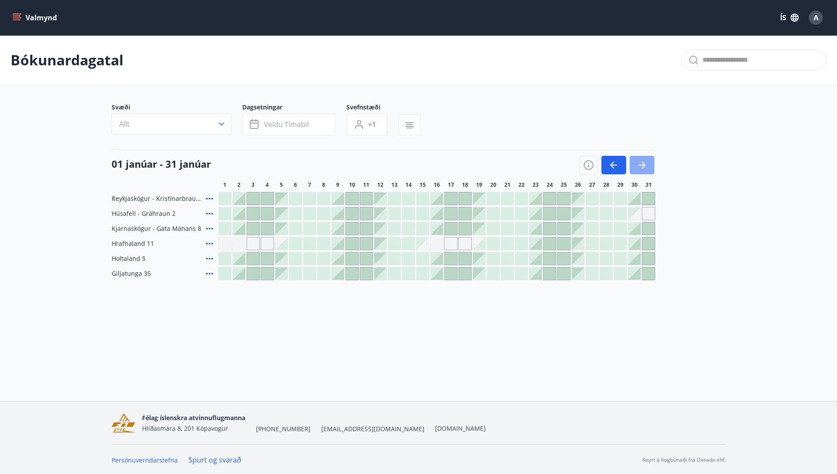
click at [640, 163] on icon "button" at bounding box center [642, 165] width 11 height 11
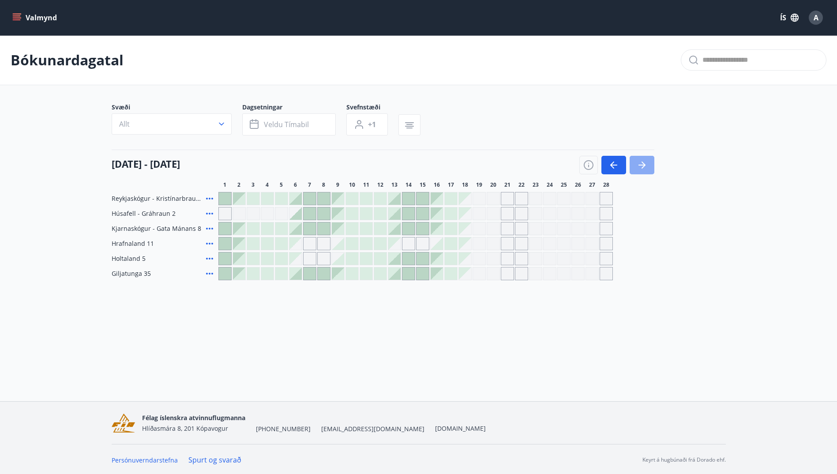
click at [640, 163] on icon "button" at bounding box center [642, 165] width 11 height 11
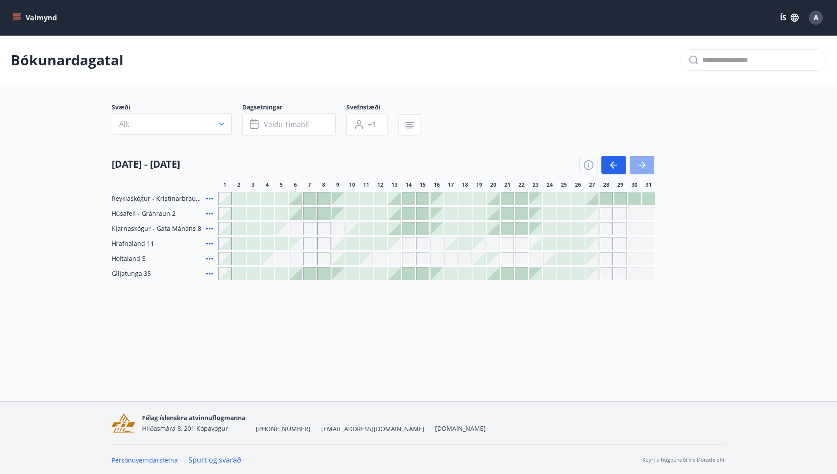
click at [640, 163] on icon "button" at bounding box center [642, 165] width 11 height 11
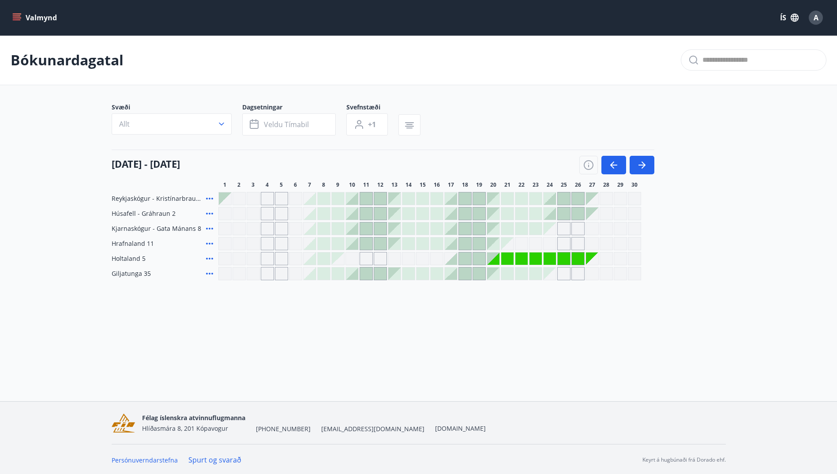
click at [479, 240] on div at bounding box center [479, 243] width 12 height 12
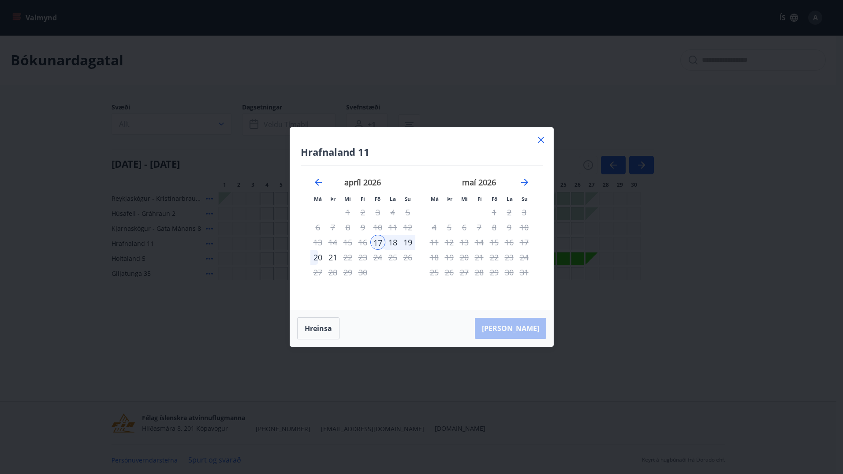
click at [540, 141] on icon at bounding box center [541, 140] width 6 height 6
